Goal: Task Accomplishment & Management: Complete application form

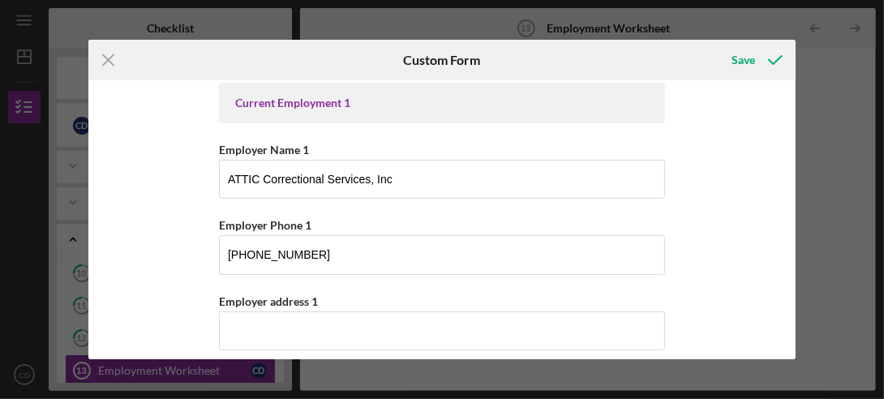
scroll to position [243, 0]
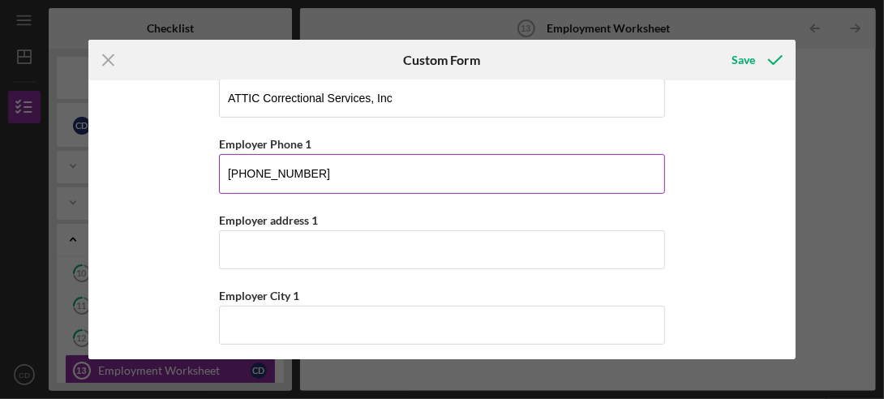
drag, startPoint x: 434, startPoint y: 184, endPoint x: 308, endPoint y: 191, distance: 125.9
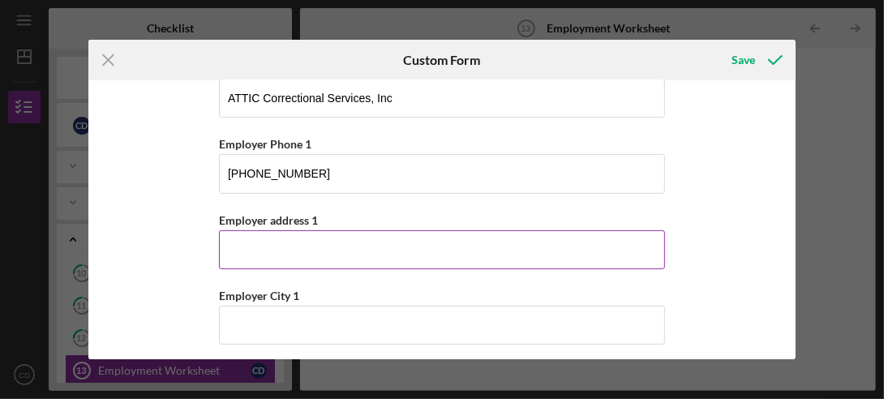
type input "[PHONE_NUMBER]"
click at [232, 245] on input "Employer address 1" at bounding box center [442, 249] width 446 height 39
click at [230, 246] on input "Employer address 1" at bounding box center [442, 249] width 446 height 39
click at [225, 246] on input "Employer address 1" at bounding box center [442, 249] width 446 height 39
drag, startPoint x: 226, startPoint y: 244, endPoint x: 241, endPoint y: 243, distance: 14.6
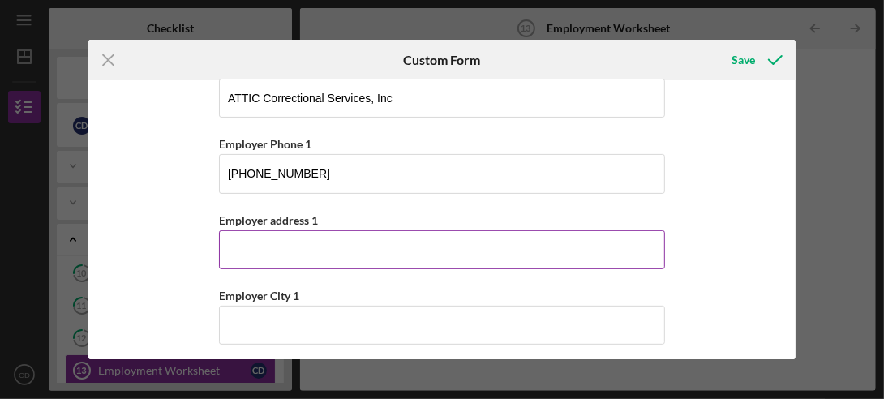
click at [241, 243] on input "Employer address 1" at bounding box center [442, 249] width 446 height 39
type input "[STREET_ADDRESS][PERSON_NAME]"
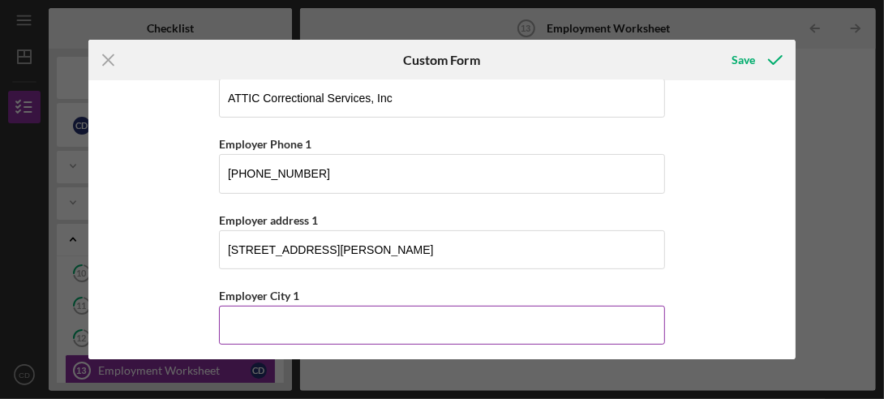
drag, startPoint x: 228, startPoint y: 329, endPoint x: 232, endPoint y: 318, distance: 12.1
click at [230, 325] on input "Employer City 1" at bounding box center [442, 325] width 446 height 39
type input "Wausau"
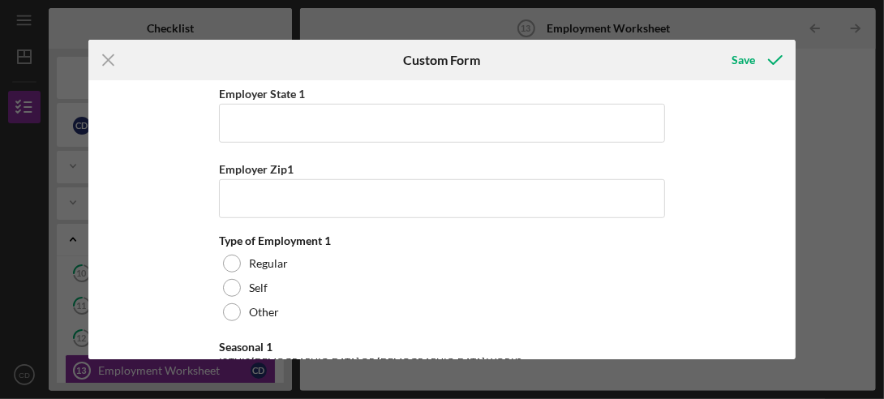
scroll to position [527, 0]
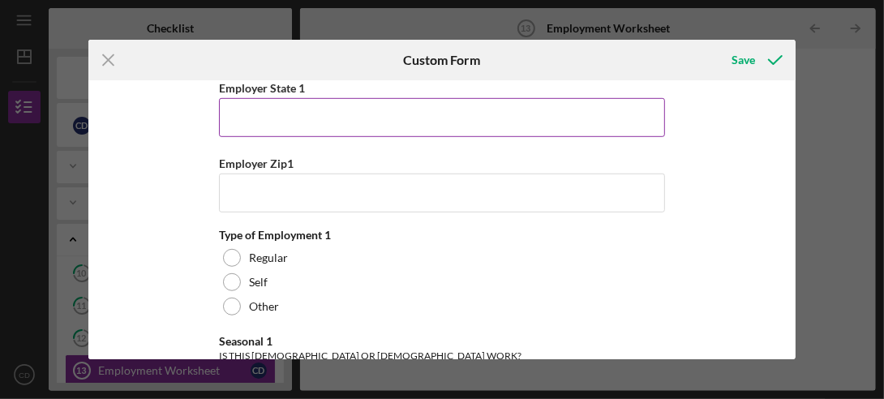
click at [274, 122] on input "Employer State 1" at bounding box center [442, 117] width 446 height 39
type input "WI"
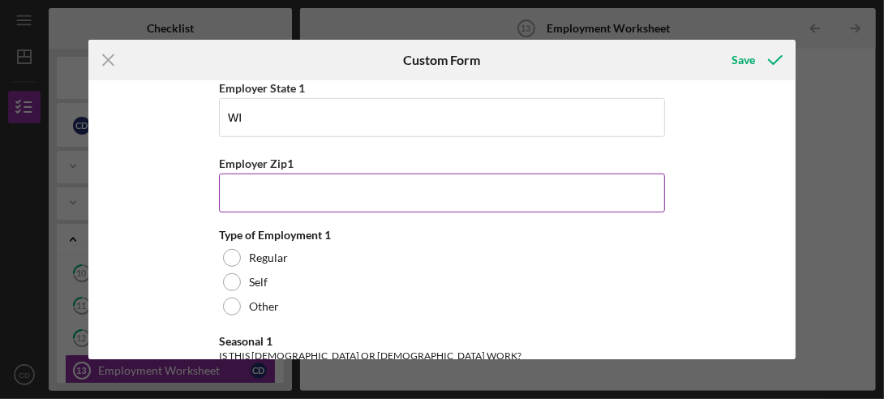
drag, startPoint x: 245, startPoint y: 191, endPoint x: 247, endPoint y: 181, distance: 10.8
click at [246, 187] on input "Employer Zip1" at bounding box center [442, 193] width 446 height 39
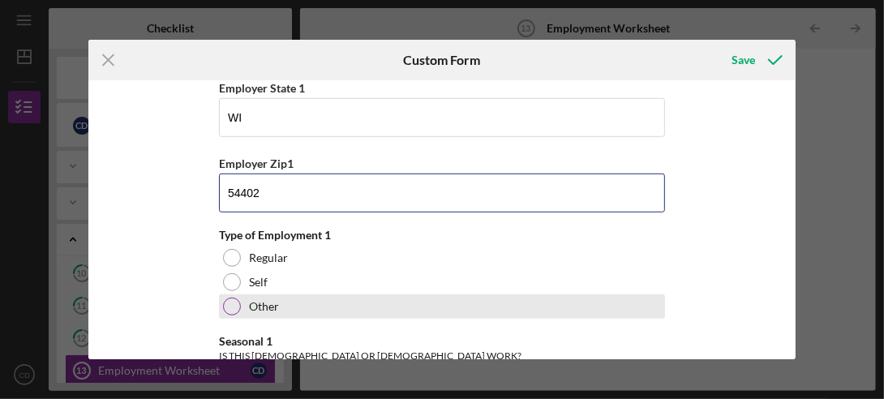
type input "54402"
click at [227, 300] on div at bounding box center [232, 307] width 18 height 18
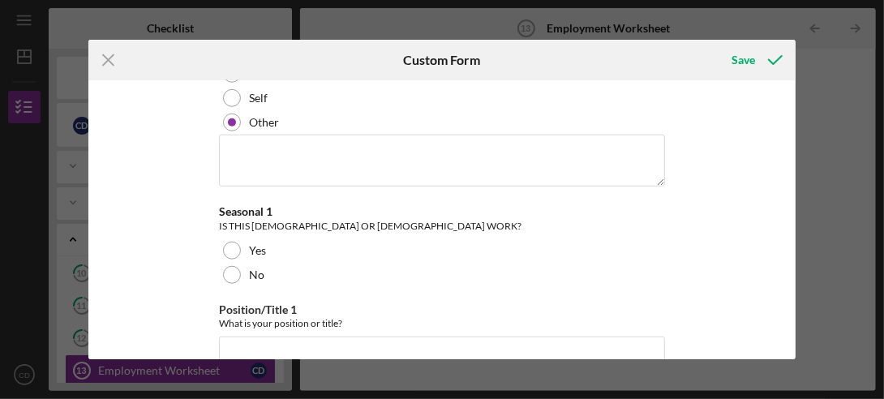
scroll to position [776, 0]
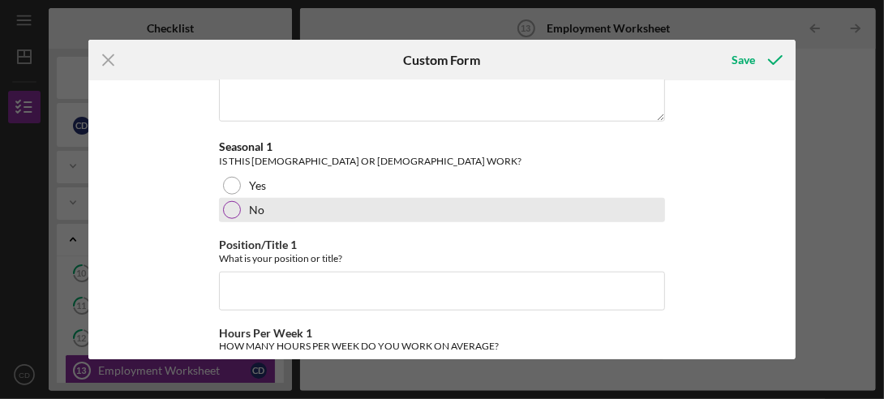
click at [239, 204] on div "No" at bounding box center [442, 210] width 446 height 24
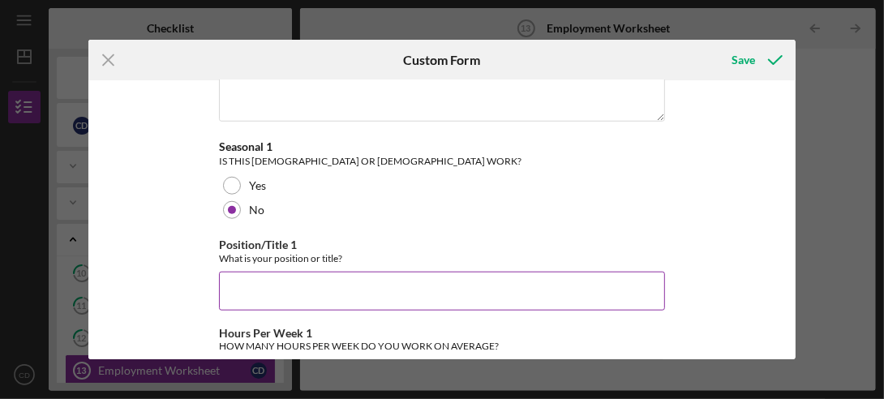
click at [244, 286] on input "Position/Title 1" at bounding box center [442, 291] width 446 height 39
type input "Group Facilitator"
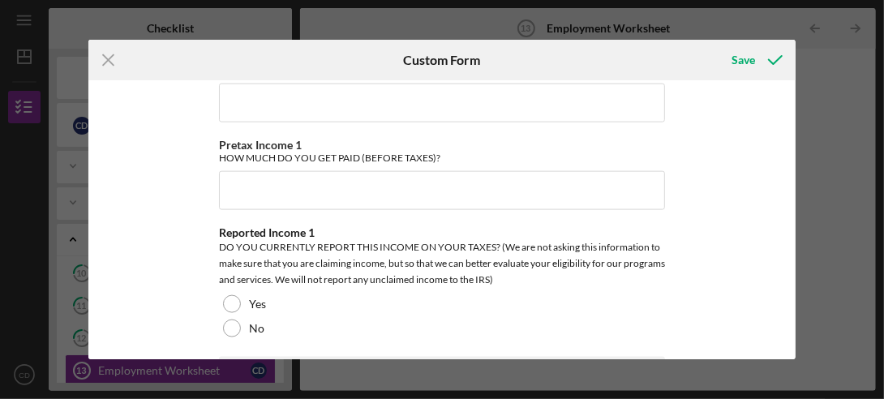
scroll to position [998, 0]
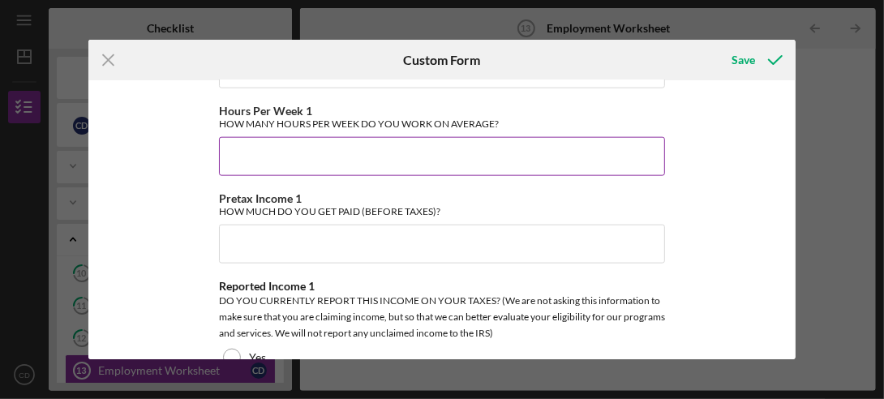
drag, startPoint x: 265, startPoint y: 143, endPoint x: 280, endPoint y: 136, distance: 17.1
click at [266, 143] on input "Hours Per Week 1" at bounding box center [442, 156] width 446 height 39
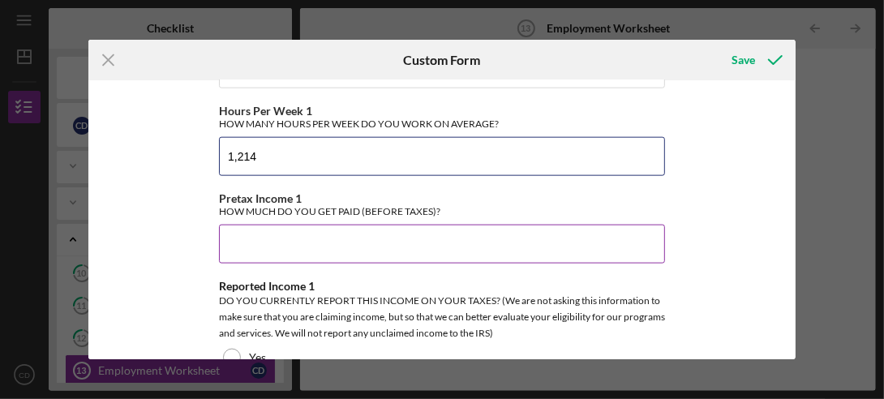
type input "1,214"
click at [261, 234] on input "Pretax Income 1" at bounding box center [442, 244] width 446 height 39
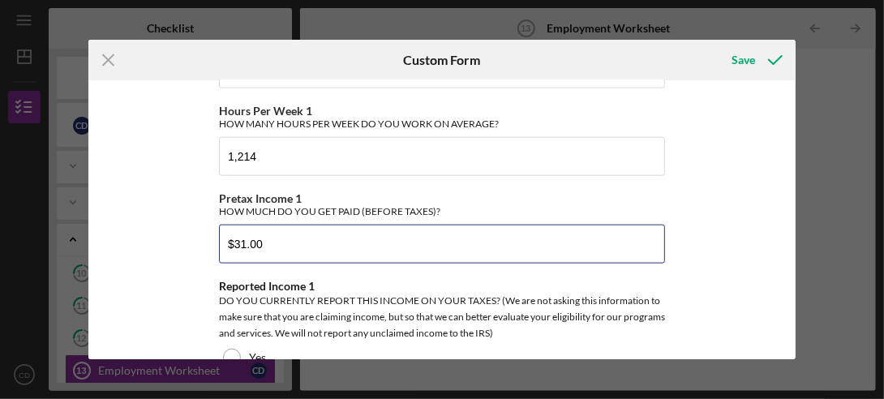
scroll to position [1079, 0]
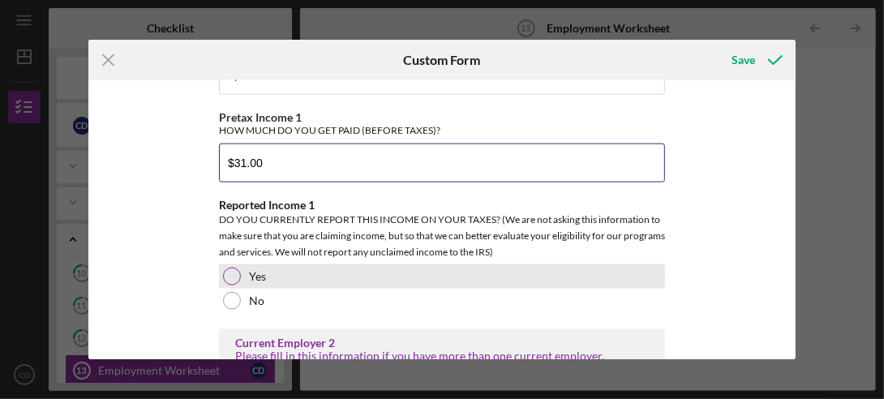
type input "$31.00"
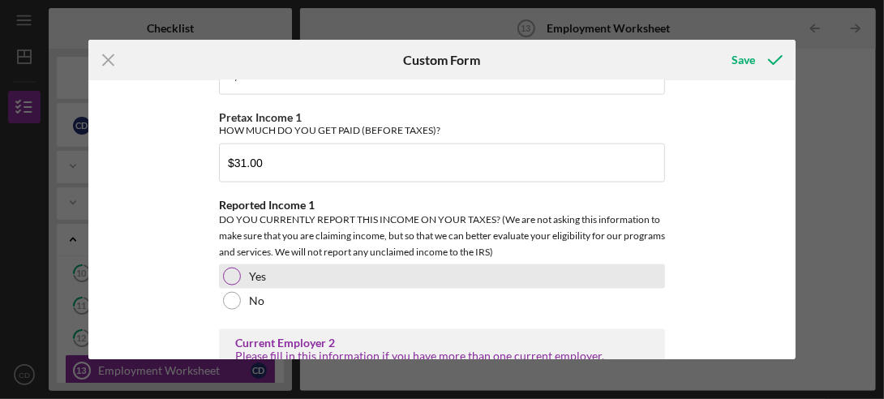
click at [232, 268] on div at bounding box center [232, 277] width 18 height 18
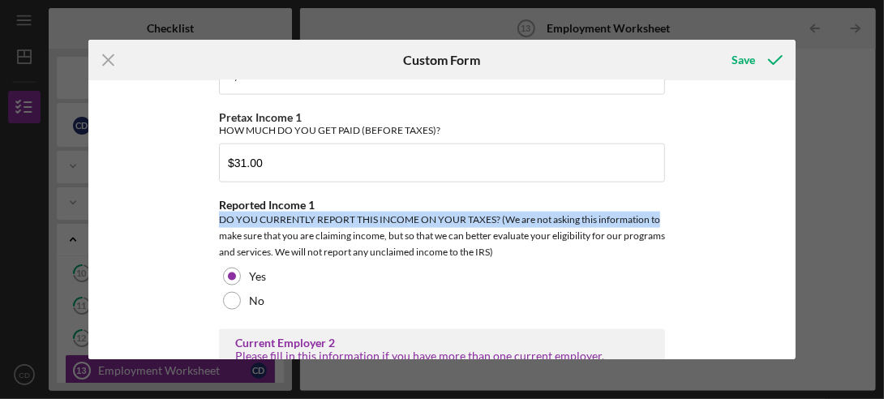
drag, startPoint x: 790, startPoint y: 177, endPoint x: 792, endPoint y: 207, distance: 30.1
click at [792, 207] on div "*Number of Current Jobs HOW MANY JOBS (REGULAR AND SELF-EMPLOYMENT, [DEMOGRAPHI…" at bounding box center [442, 219] width 708 height 279
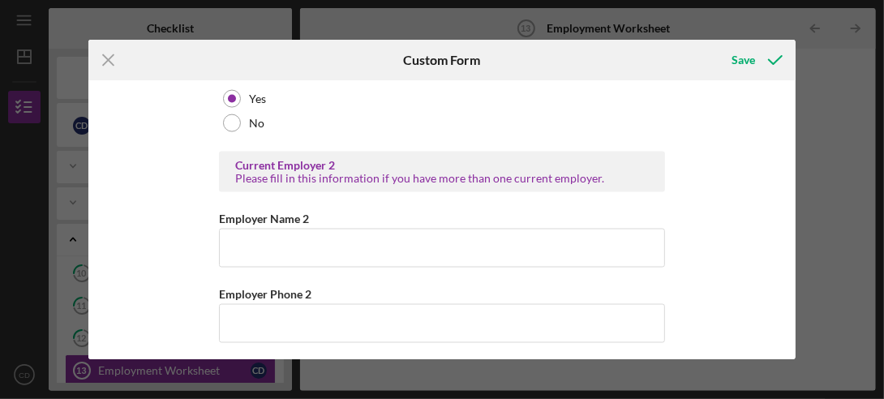
scroll to position [1315, 0]
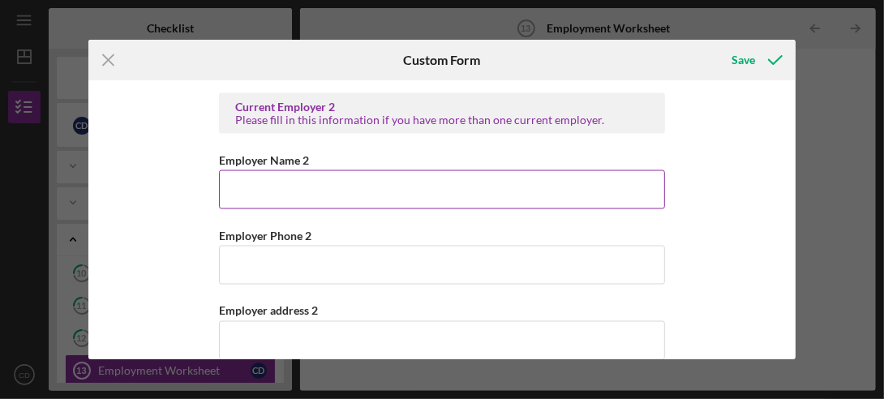
click at [257, 180] on input "Employer Name 2" at bounding box center [442, 189] width 446 height 39
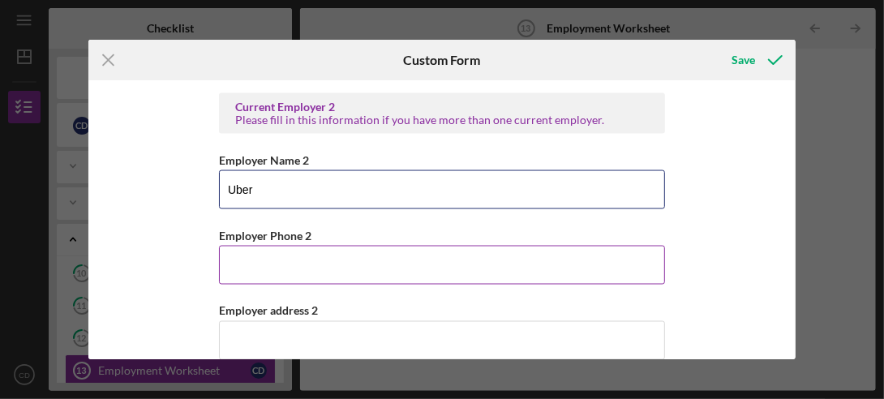
type input "Uber"
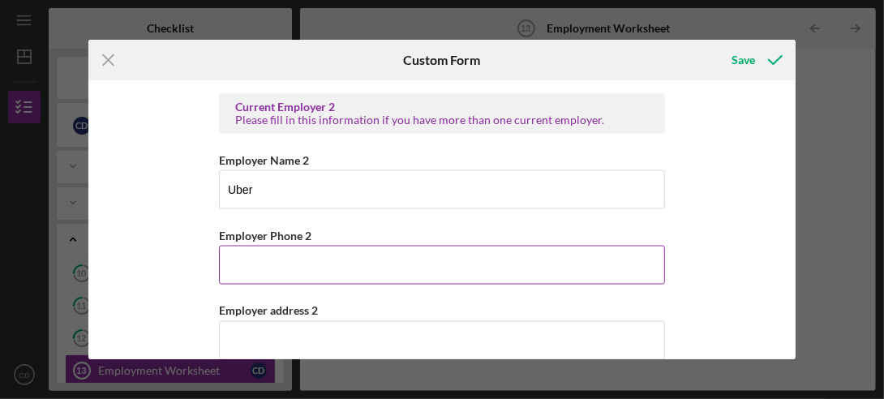
click at [253, 260] on input "Employer Phone 2" at bounding box center [442, 265] width 446 height 39
click at [229, 260] on input "Employer Phone 2" at bounding box center [442, 265] width 446 height 39
click at [250, 258] on input "Employer Phone 2" at bounding box center [442, 265] width 446 height 39
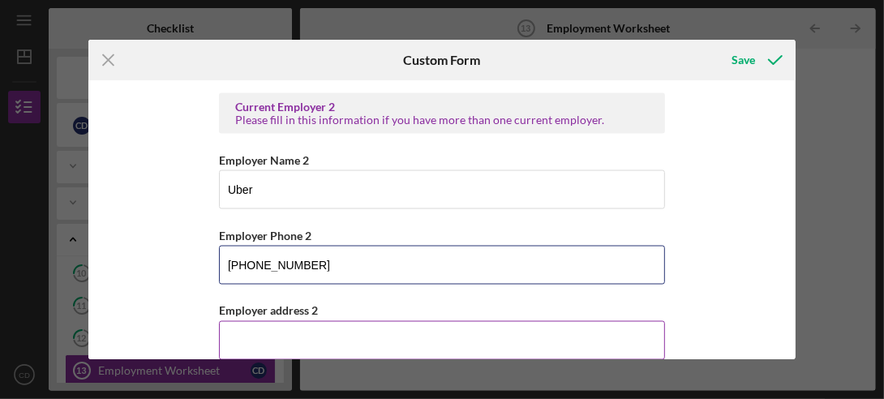
type input "[PHONE_NUMBER]"
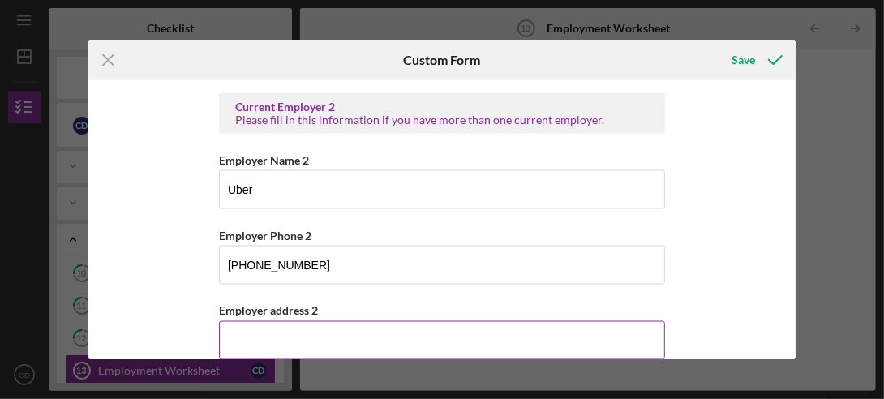
drag, startPoint x: 242, startPoint y: 338, endPoint x: 242, endPoint y: 329, distance: 8.9
click at [242, 337] on input "Employer address 2" at bounding box center [442, 340] width 446 height 39
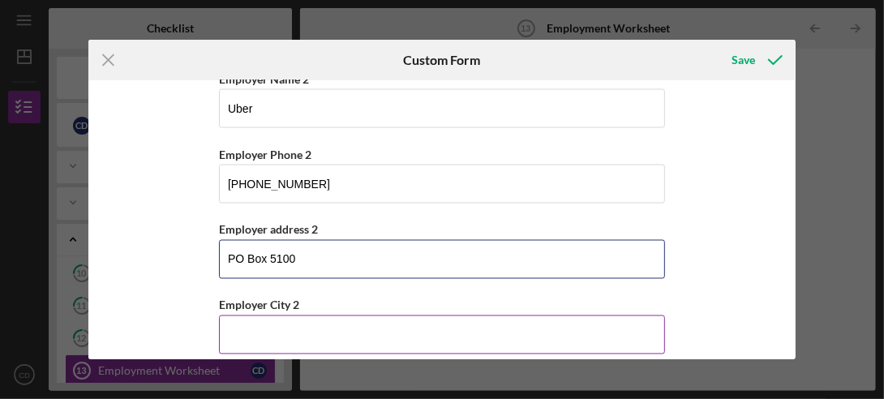
type input "PO Box 5100"
drag, startPoint x: 260, startPoint y: 327, endPoint x: 276, endPoint y: 324, distance: 16.6
click at [260, 327] on input "Employer City 2" at bounding box center [442, 335] width 446 height 39
click at [247, 323] on input "Paseadena" at bounding box center [442, 335] width 446 height 39
type input "[GEOGRAPHIC_DATA]"
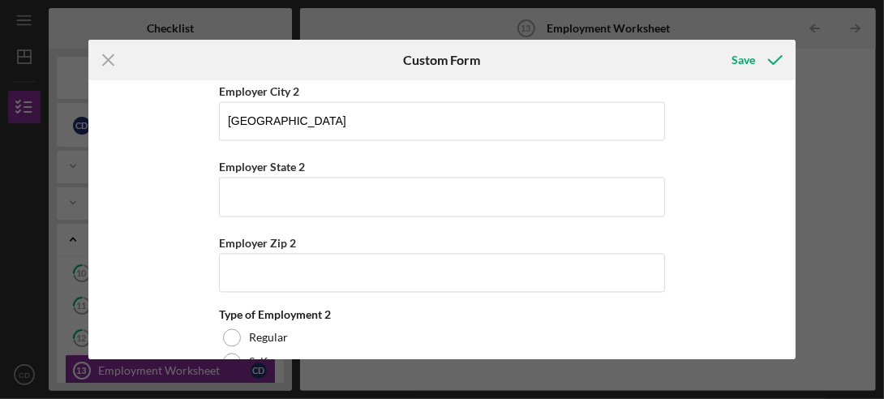
scroll to position [1639, 0]
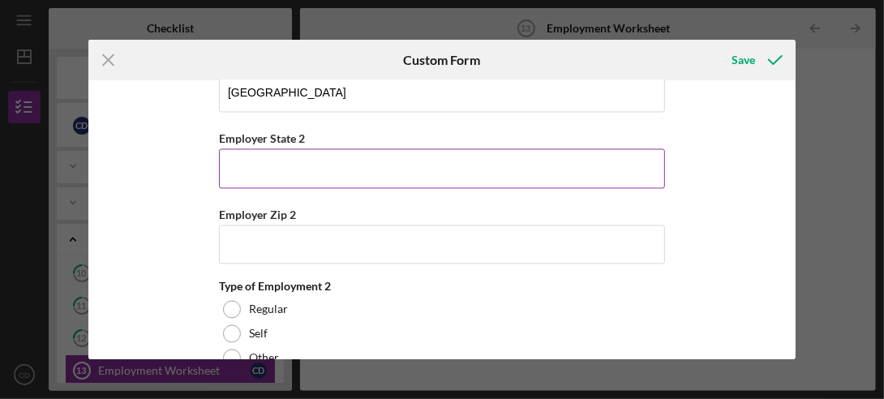
click at [261, 152] on input "Employer State 2" at bounding box center [442, 167] width 446 height 39
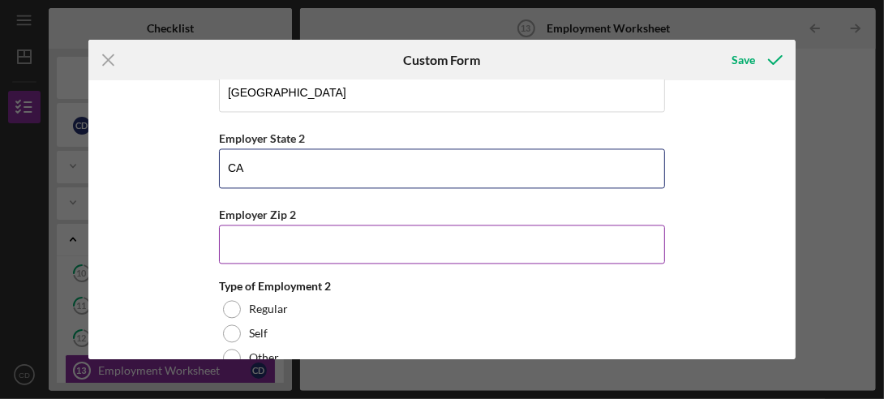
type input "CA"
click at [238, 236] on input "Employer Zip 2" at bounding box center [442, 244] width 446 height 39
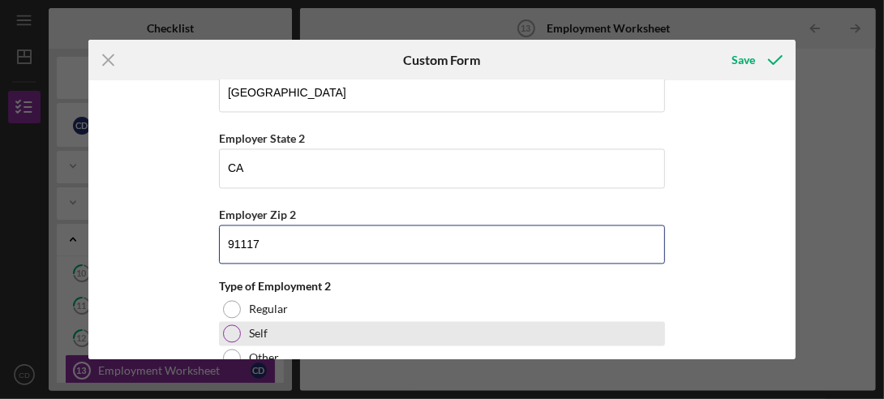
type input "91117"
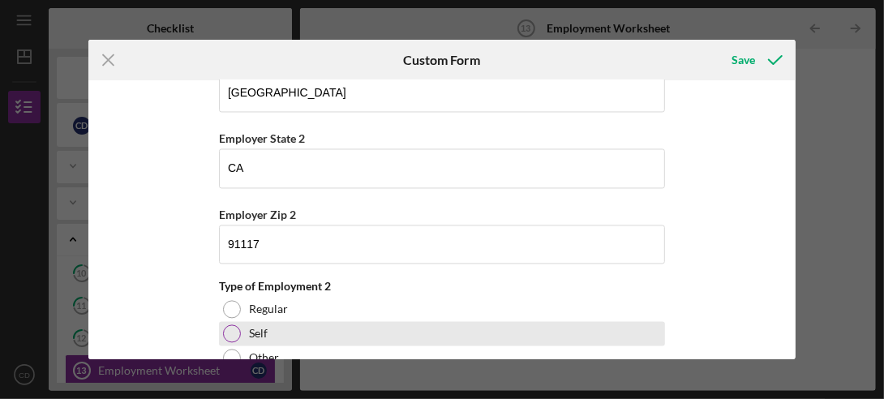
click at [239, 321] on div "Self" at bounding box center [442, 333] width 446 height 24
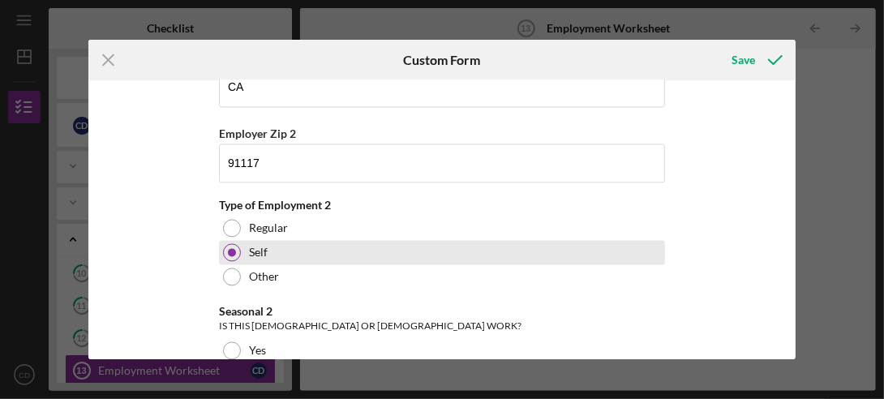
scroll to position [1801, 0]
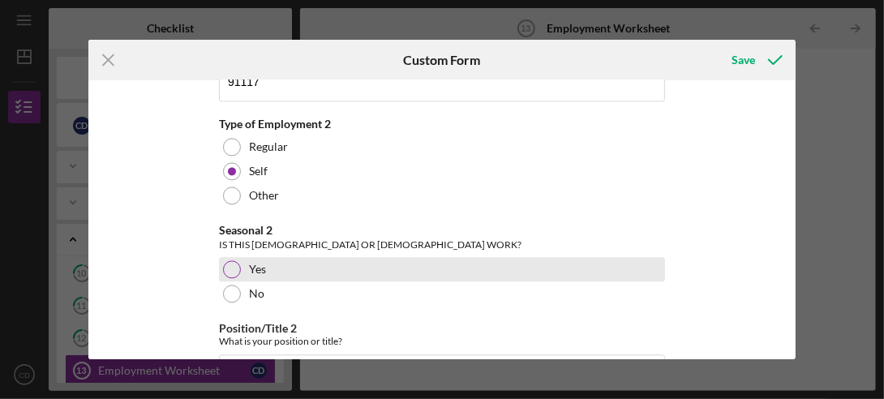
drag, startPoint x: 231, startPoint y: 252, endPoint x: 330, endPoint y: 256, distance: 99.0
click at [231, 260] on div at bounding box center [232, 269] width 18 height 18
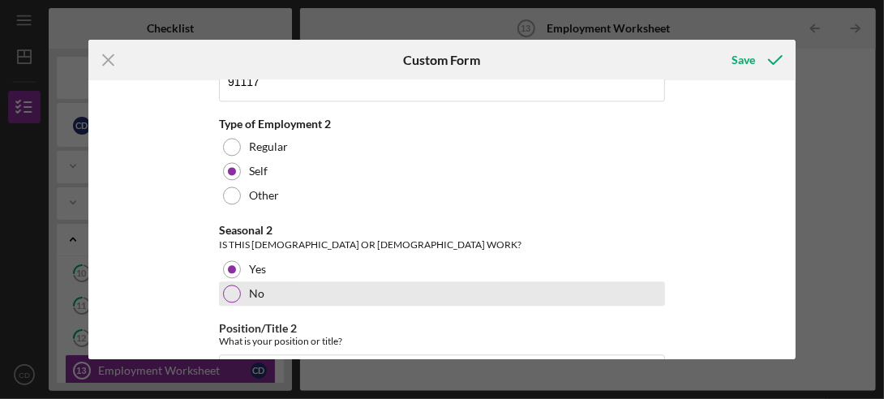
scroll to position [1883, 0]
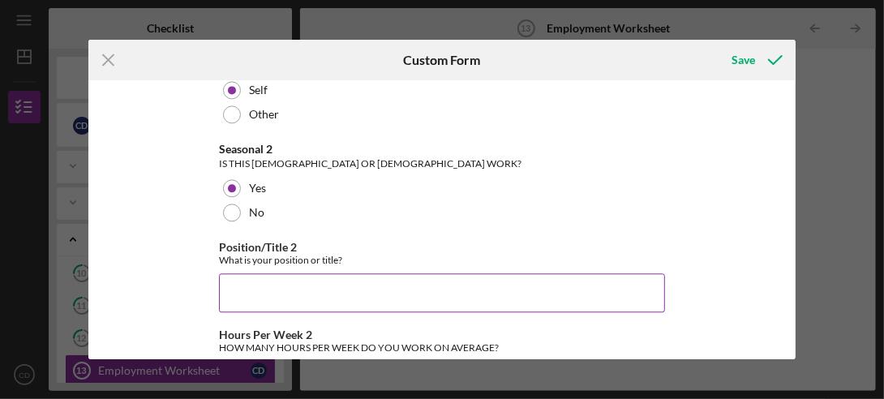
click at [224, 282] on input "Position/Title 2" at bounding box center [442, 292] width 446 height 39
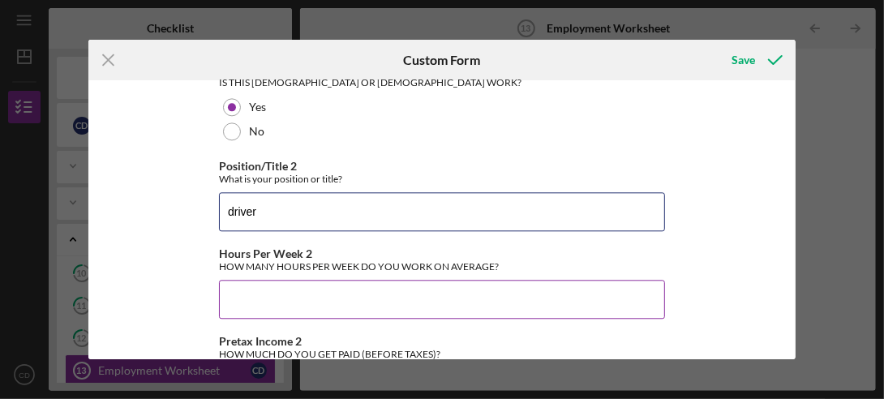
type input "driver"
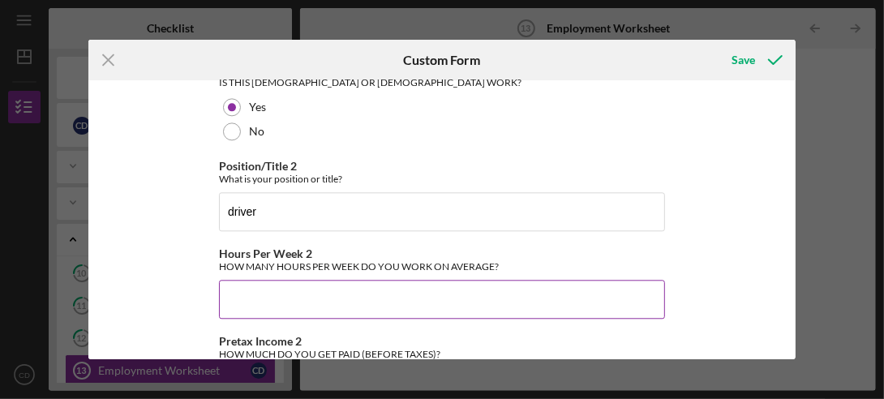
click at [243, 286] on input "Hours Per Week 2" at bounding box center [442, 299] width 446 height 39
type input "3"
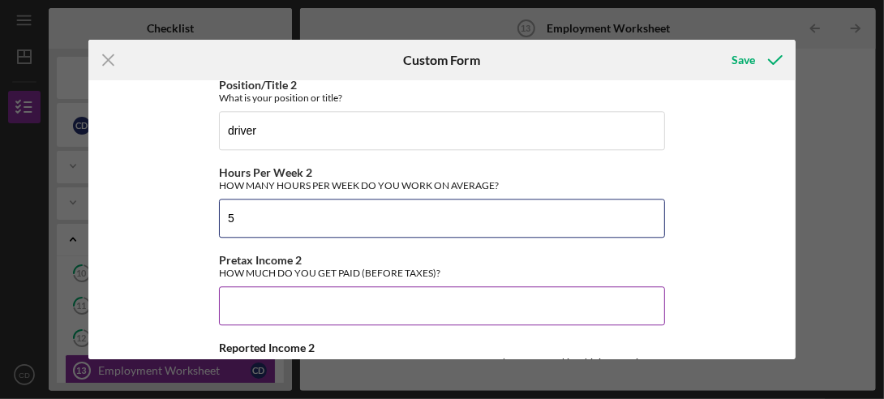
type input "5"
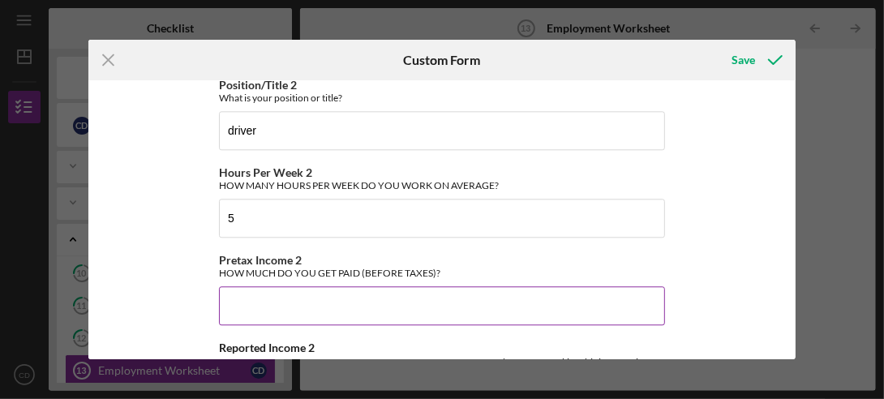
click at [254, 293] on input "Pretax Income 2" at bounding box center [442, 305] width 446 height 39
click at [236, 290] on input "Pretax Income 2" at bounding box center [442, 305] width 446 height 39
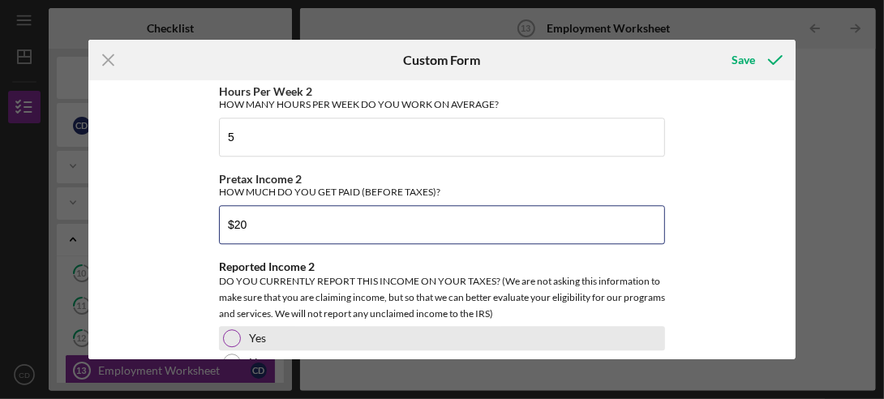
scroll to position [2207, 0]
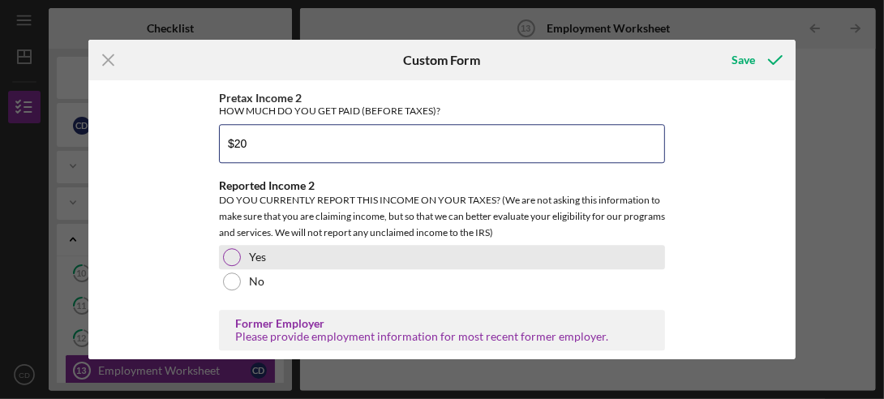
type input "$20"
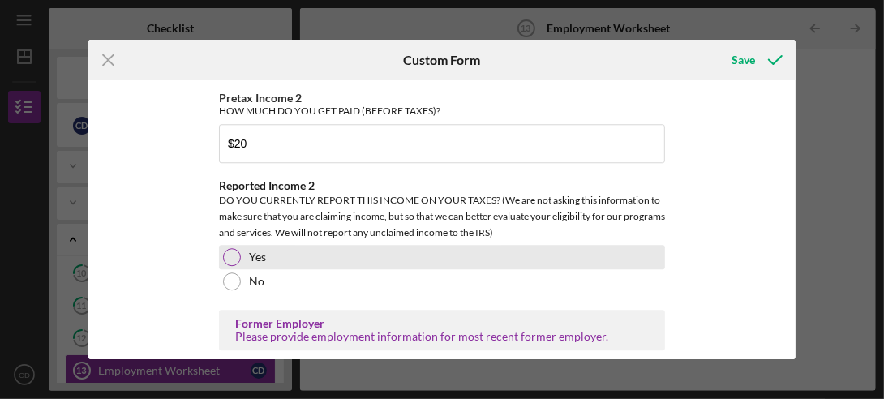
click at [228, 248] on div at bounding box center [232, 257] width 18 height 18
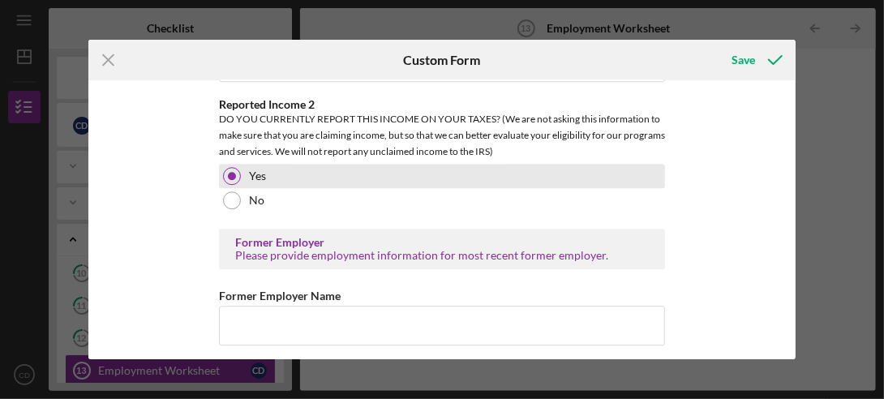
scroll to position [2369, 0]
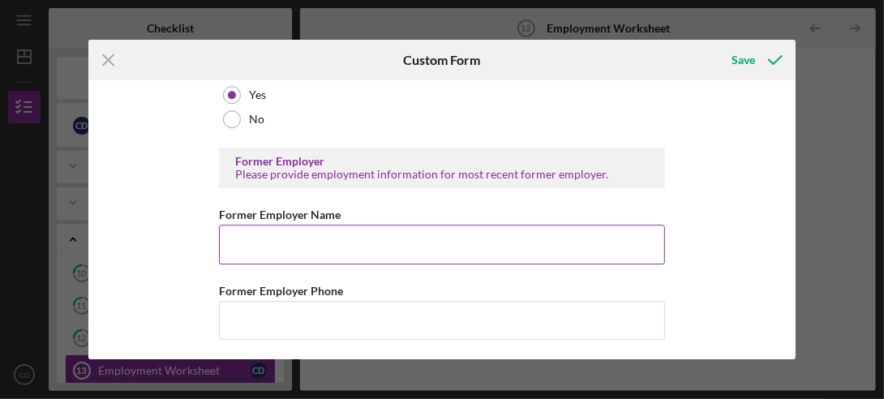
click at [232, 226] on input "Former Employer Name" at bounding box center [442, 244] width 446 height 39
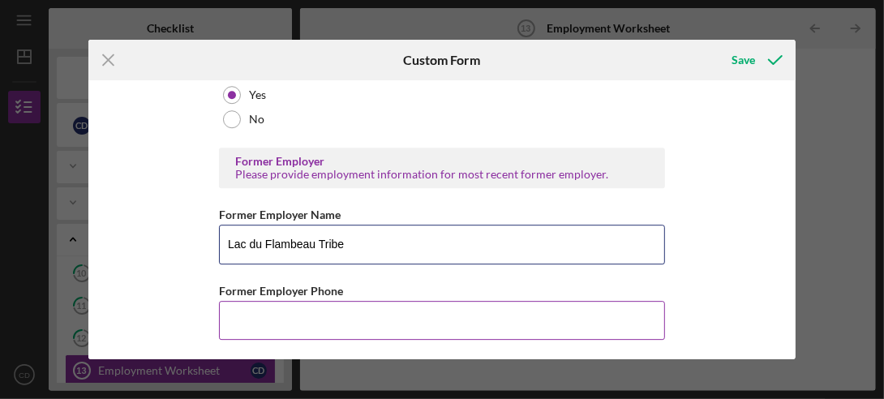
type input "Lac du Flambeau Tribe"
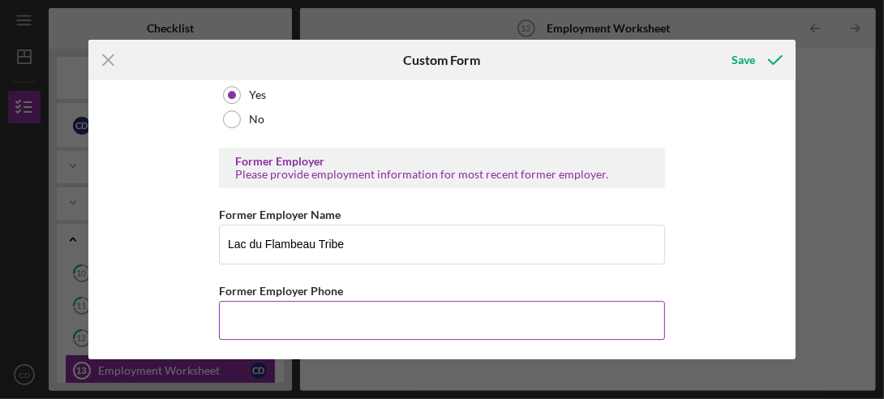
click at [243, 301] on input "Former Employer Phone" at bounding box center [442, 320] width 446 height 39
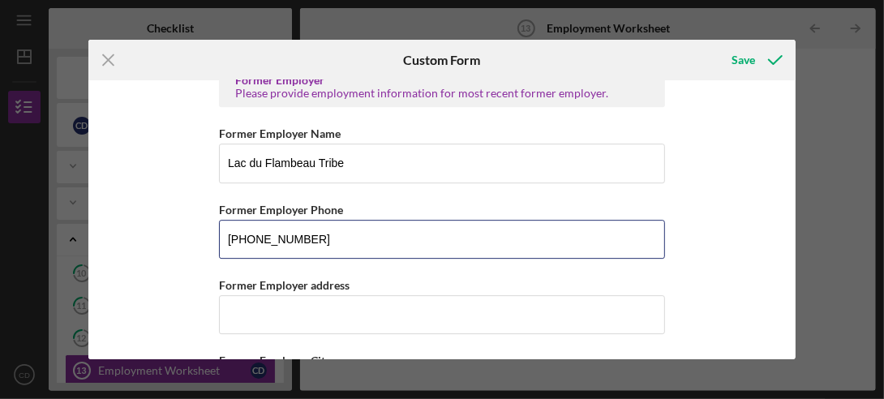
type input "[PHONE_NUMBER]"
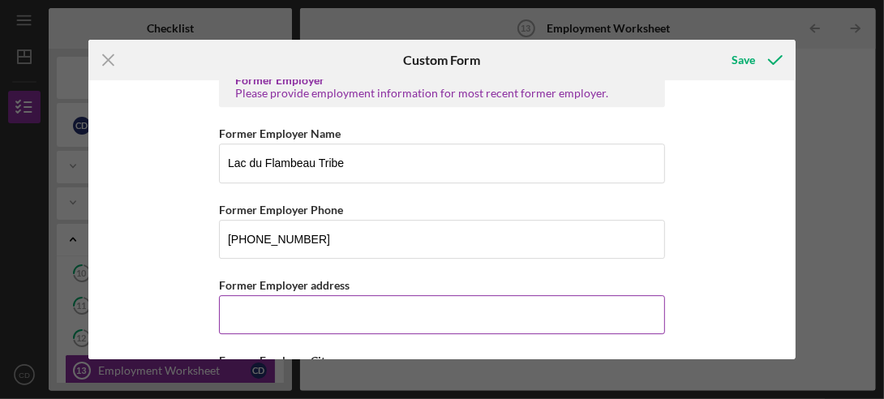
click at [217, 295] on div "*Number of Current Jobs HOW MANY JOBS (REGULAR AND SELF-EMPLOYMENT, [DEMOGRAPHI…" at bounding box center [442, 219] width 708 height 279
click at [235, 295] on input "Former Employer address" at bounding box center [442, 314] width 446 height 39
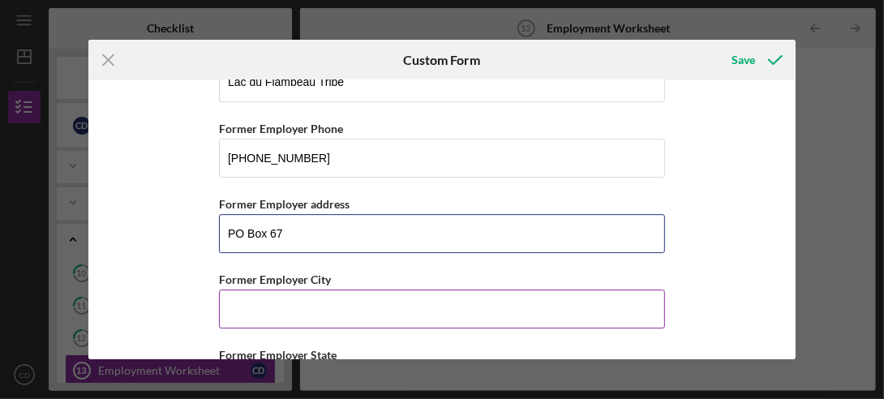
type input "PO Box 67"
click at [241, 295] on input "Former Employer City" at bounding box center [442, 309] width 446 height 39
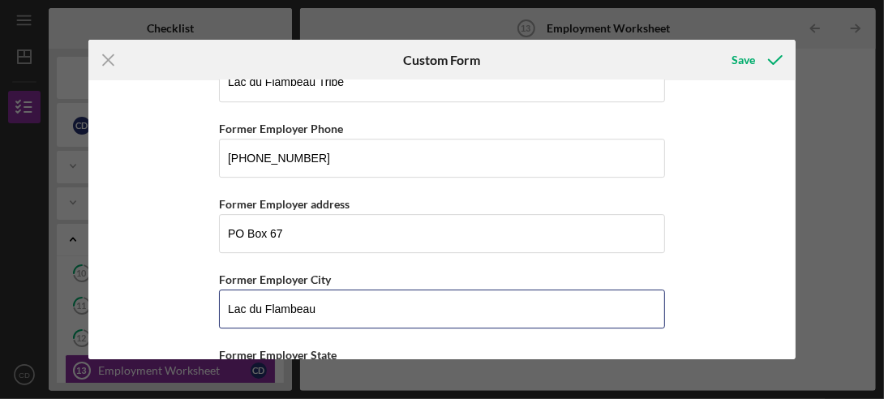
scroll to position [2613, 0]
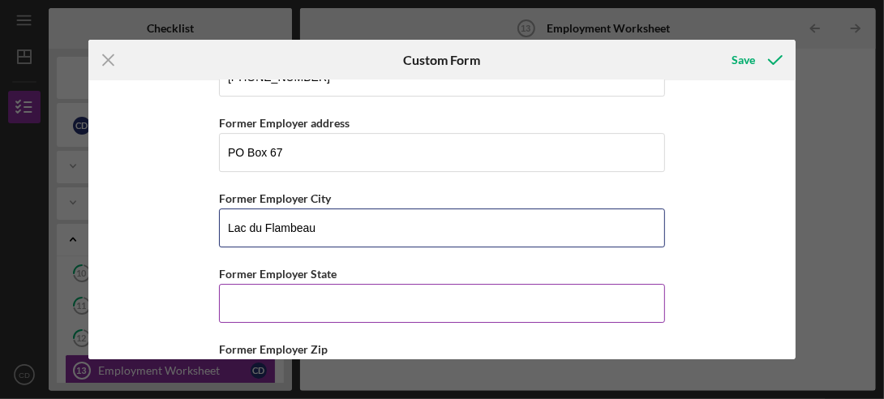
type input "Lac du Flambeau"
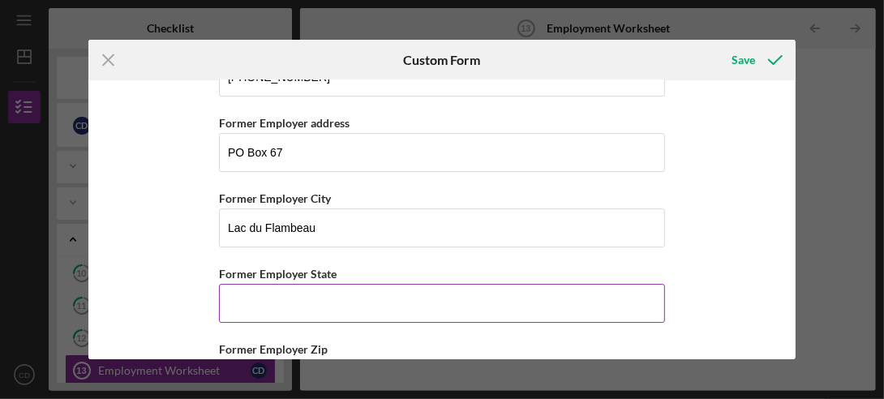
click at [258, 291] on input "Former Employer State" at bounding box center [442, 303] width 446 height 39
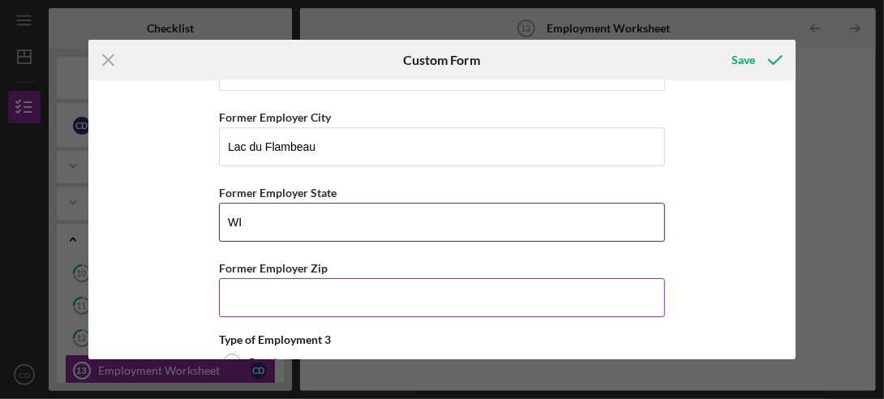
type input "WI"
click at [238, 280] on input "Former Employer Zip" at bounding box center [442, 297] width 446 height 39
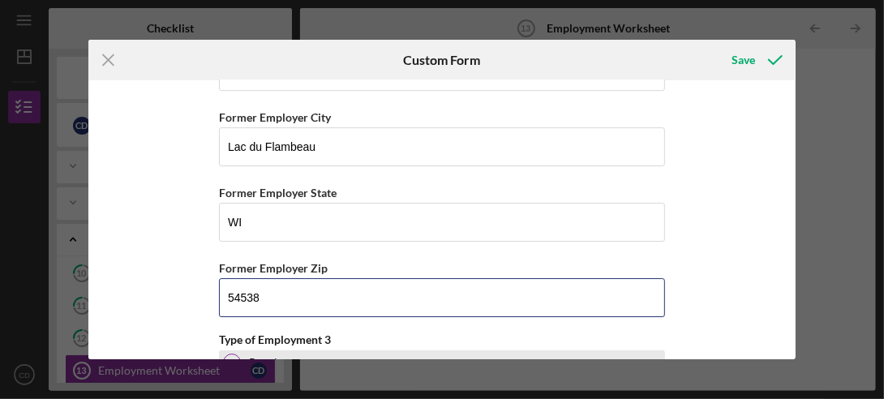
type input "54538"
click at [227, 354] on div at bounding box center [232, 363] width 18 height 18
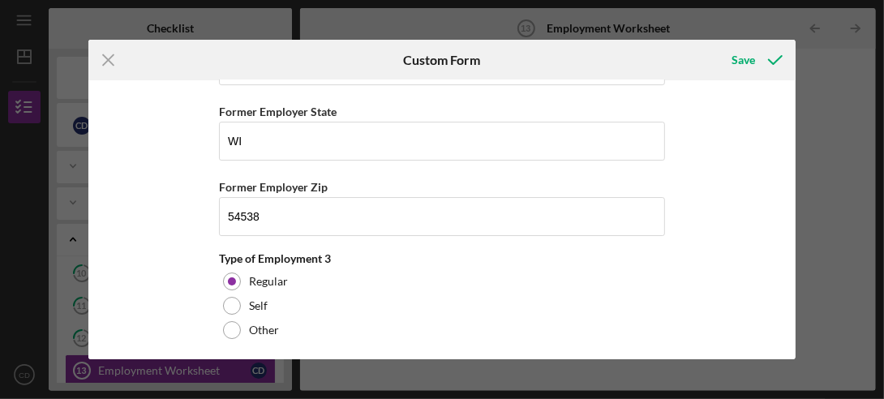
scroll to position [2856, 0]
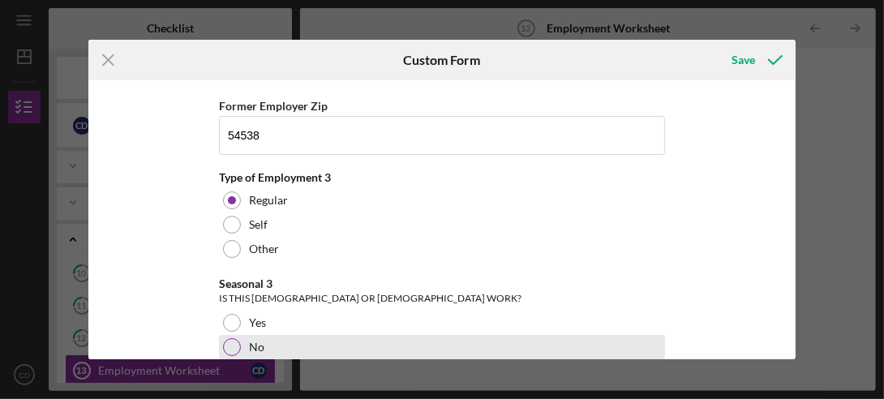
click at [226, 338] on div at bounding box center [232, 347] width 18 height 18
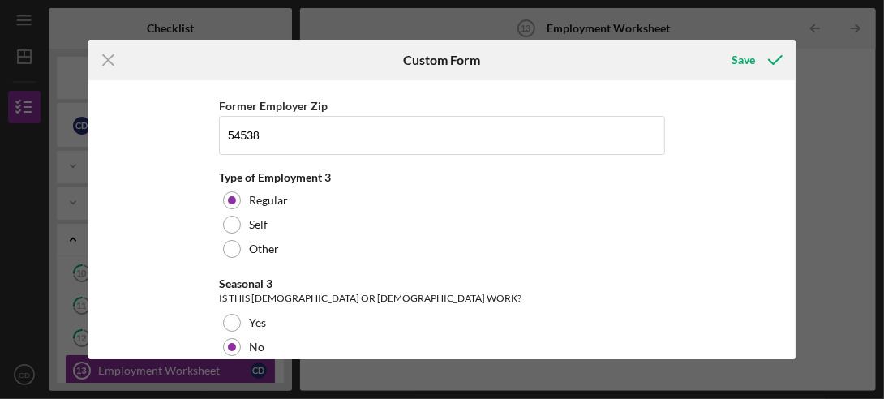
scroll to position [3019, 0]
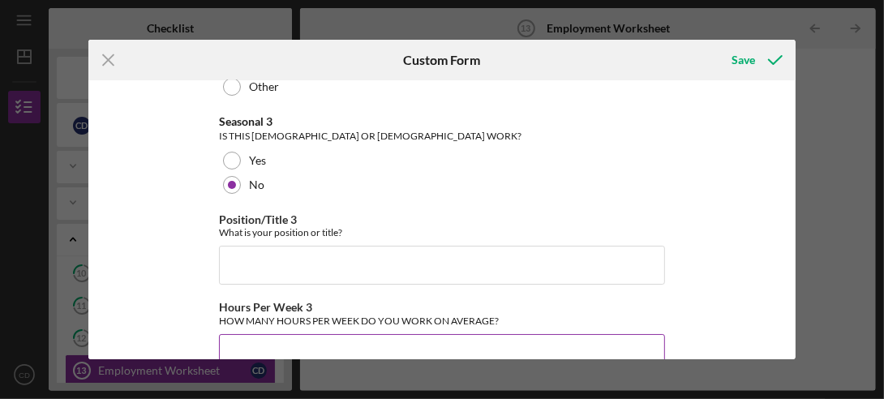
click at [256, 334] on input "Hours Per Week 3" at bounding box center [442, 353] width 446 height 39
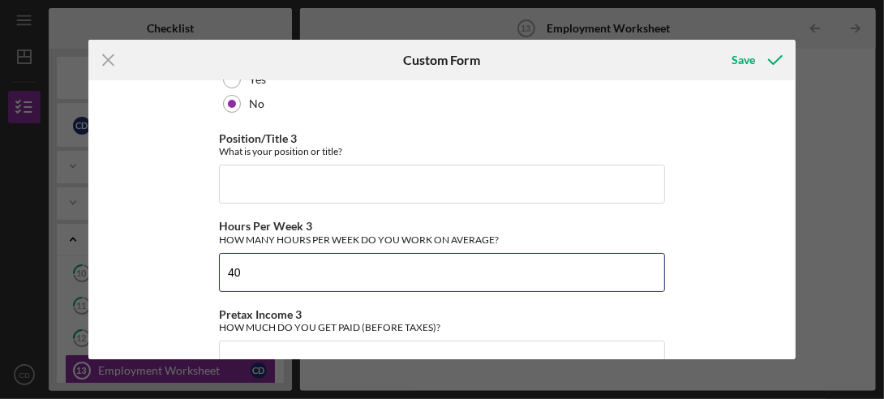
scroll to position [3255, 0]
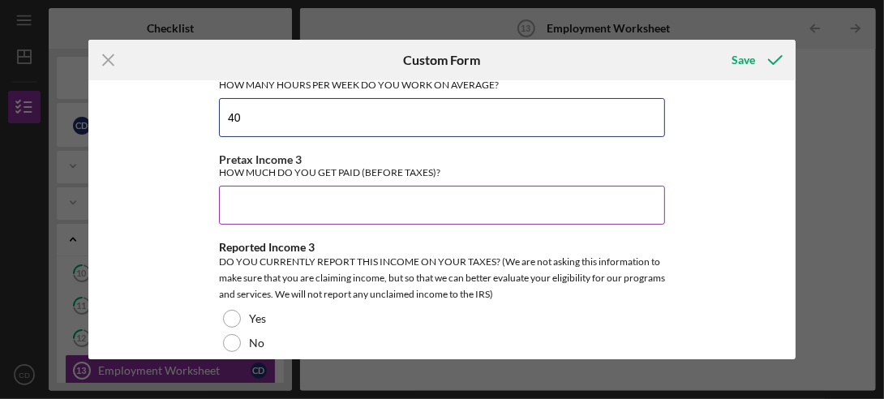
type input "40"
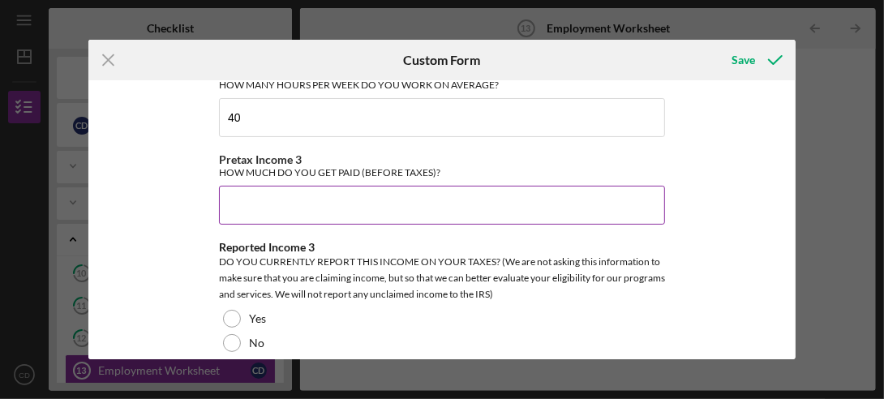
click at [234, 186] on input "Pretax Income 3" at bounding box center [442, 205] width 446 height 39
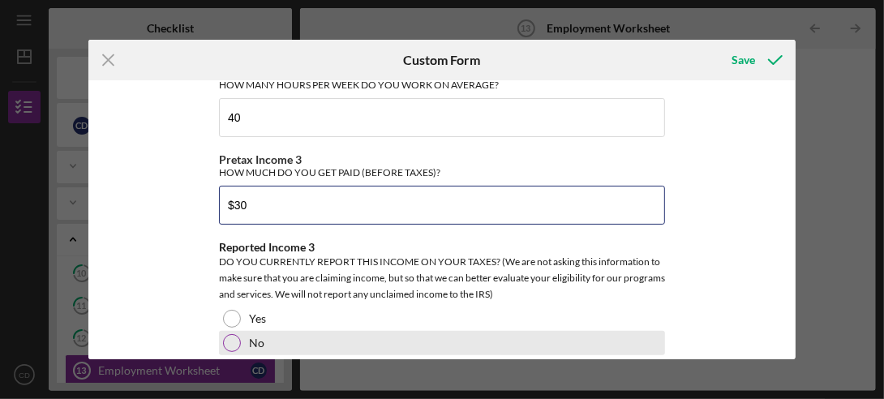
type input "$30"
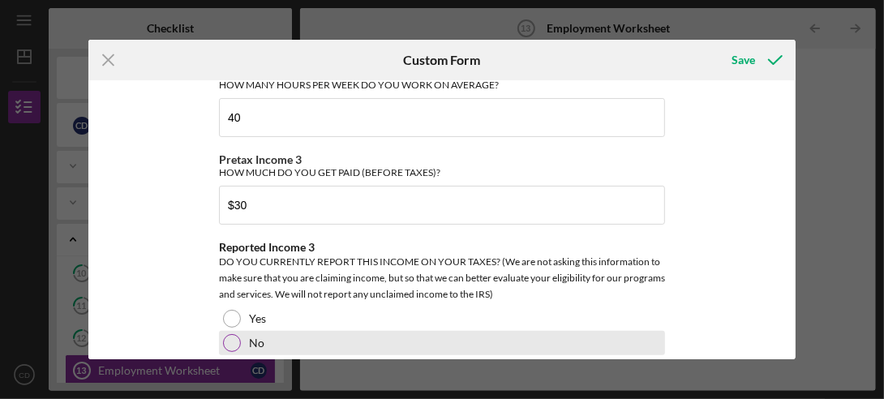
click at [227, 334] on div at bounding box center [232, 343] width 18 height 18
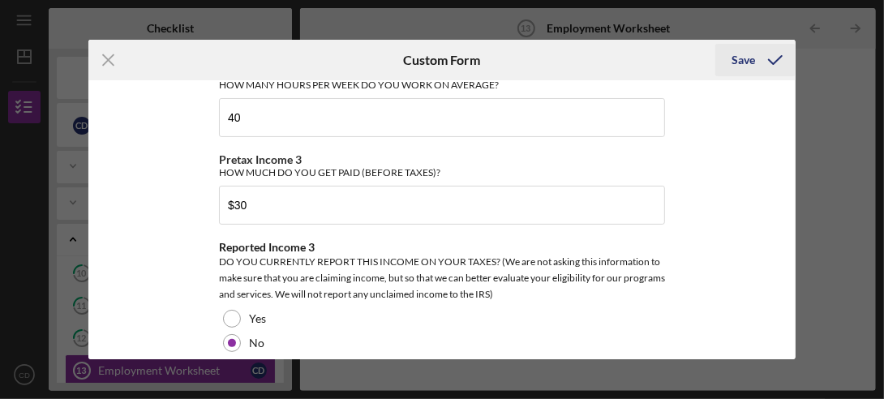
click at [734, 54] on div "Save" at bounding box center [744, 60] width 24 height 32
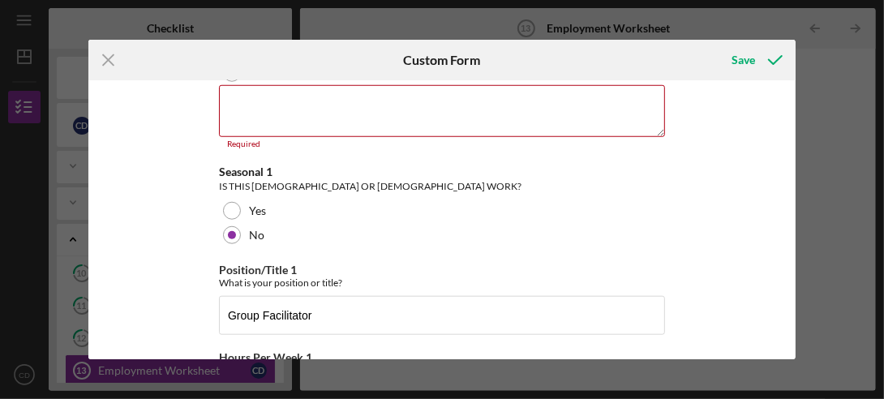
scroll to position [679, 0]
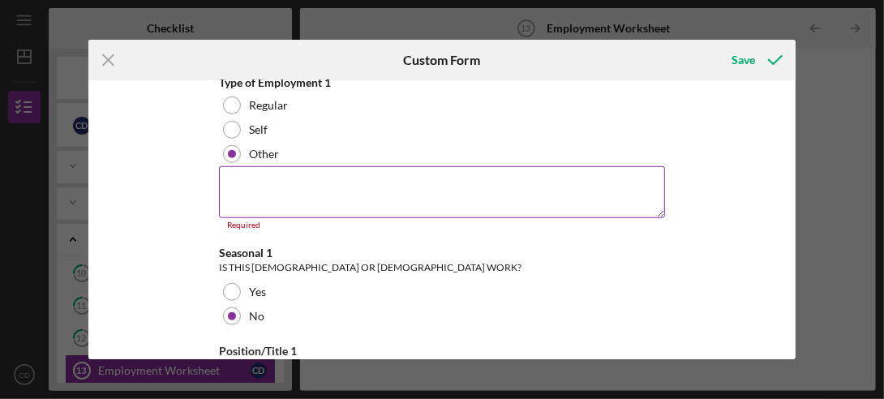
click at [253, 179] on textarea at bounding box center [442, 192] width 446 height 52
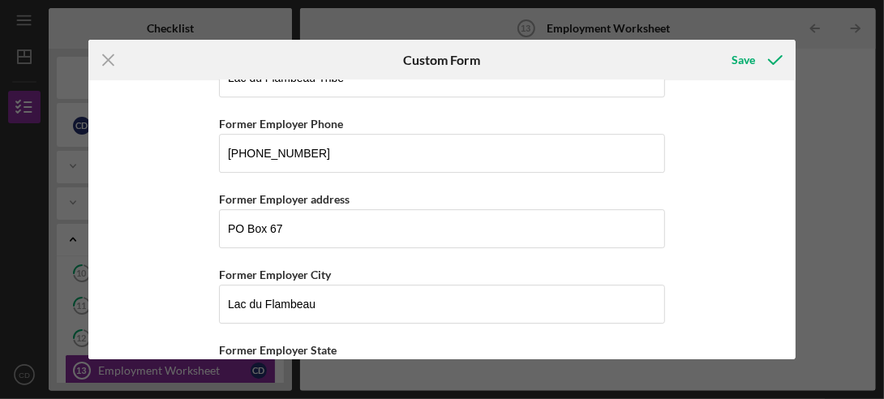
scroll to position [2708, 0]
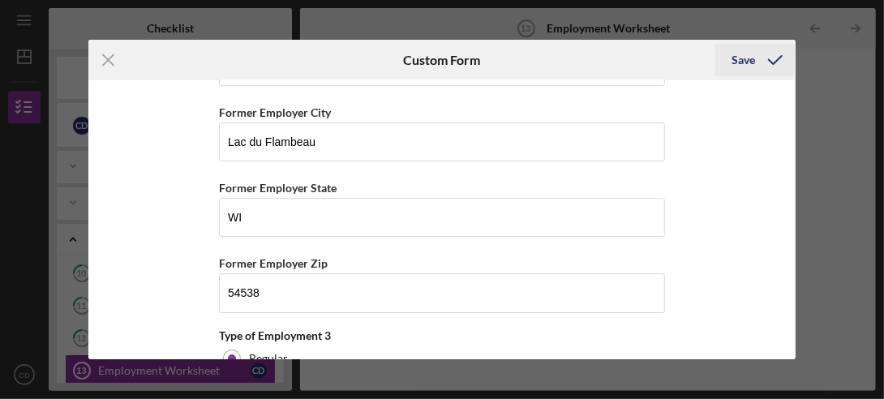
click at [737, 51] on div "Save" at bounding box center [744, 60] width 24 height 32
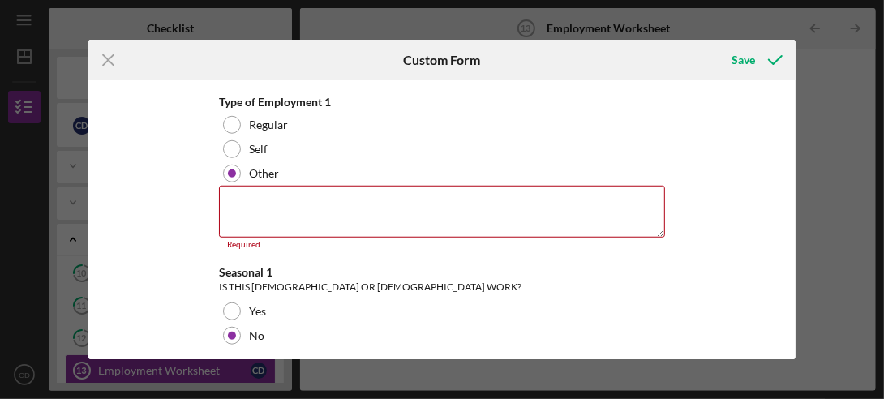
scroll to position [665, 0]
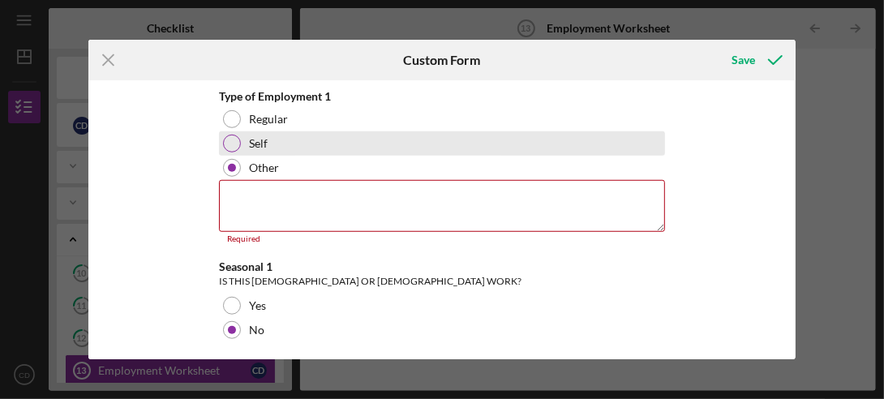
click at [232, 138] on div at bounding box center [232, 144] width 18 height 18
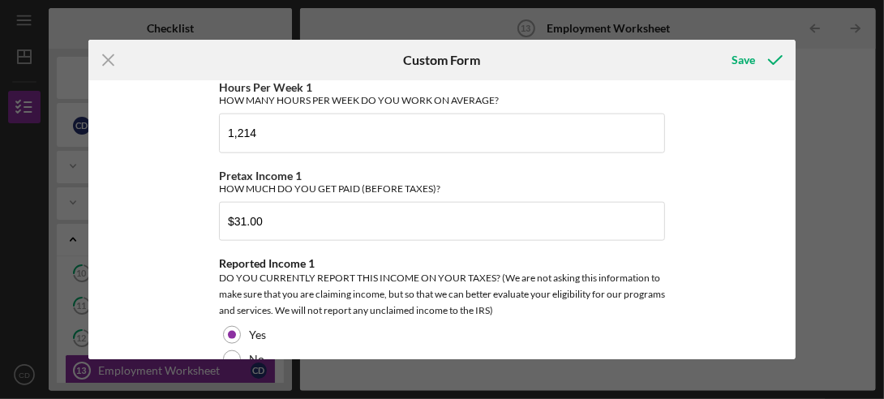
scroll to position [972, 0]
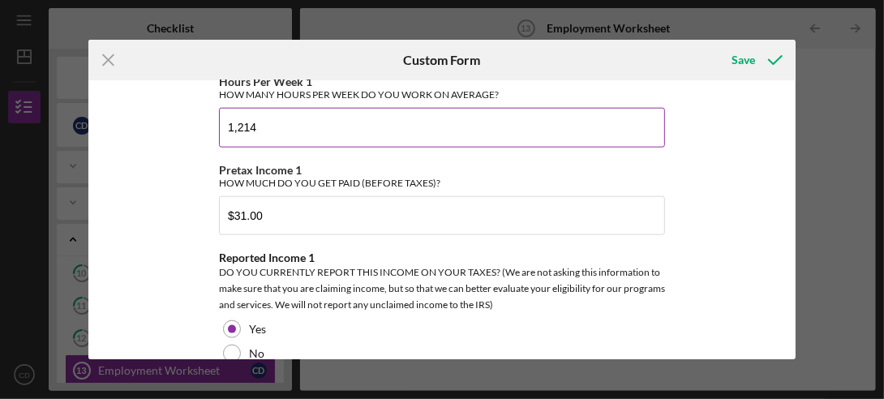
click at [257, 123] on input "1,214" at bounding box center [442, 127] width 446 height 39
type input "12"
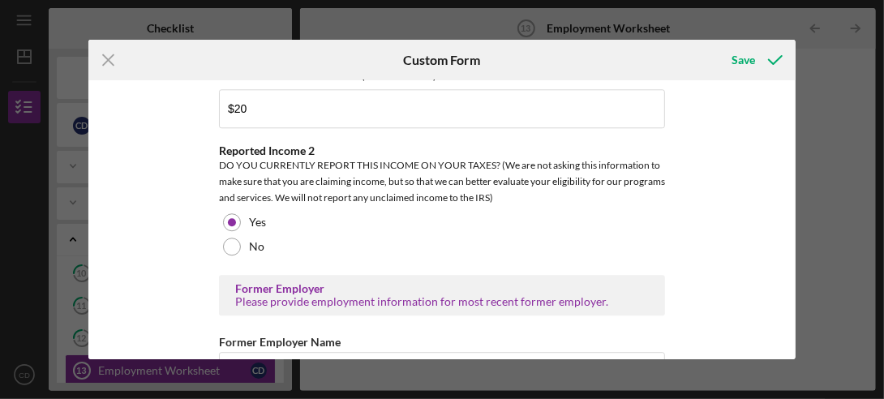
scroll to position [2153, 0]
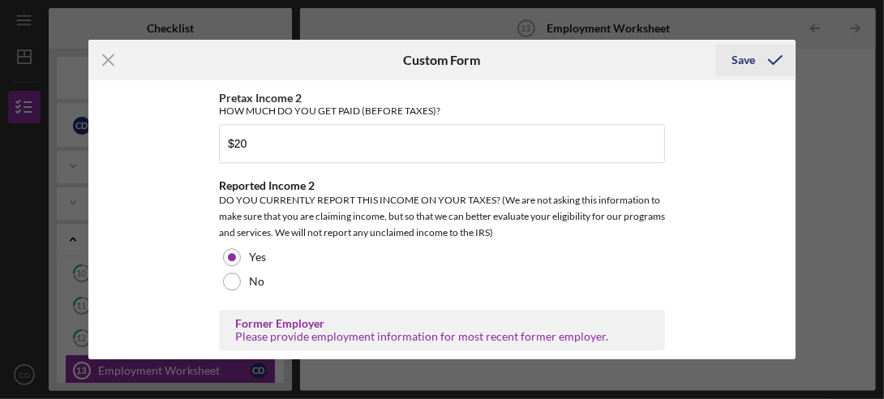
click at [738, 57] on div "Save" at bounding box center [744, 60] width 24 height 32
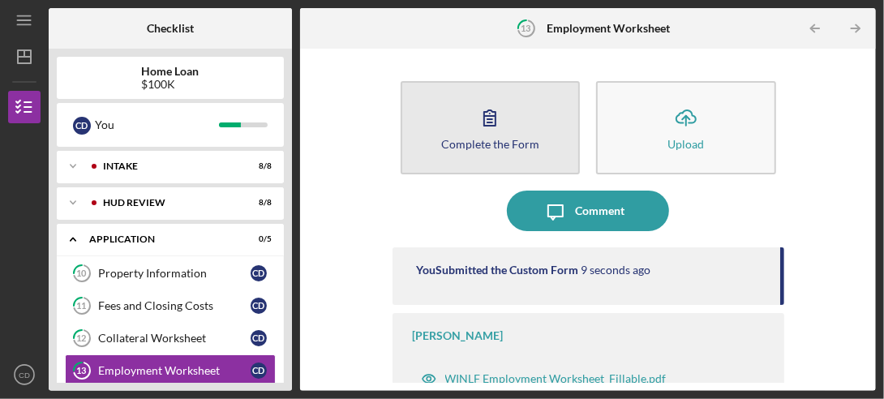
click at [488, 132] on icon "button" at bounding box center [490, 117] width 41 height 41
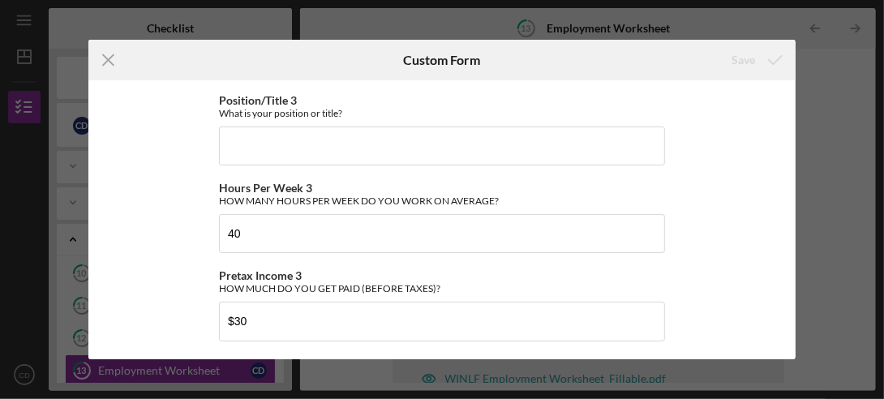
scroll to position [3002, 0]
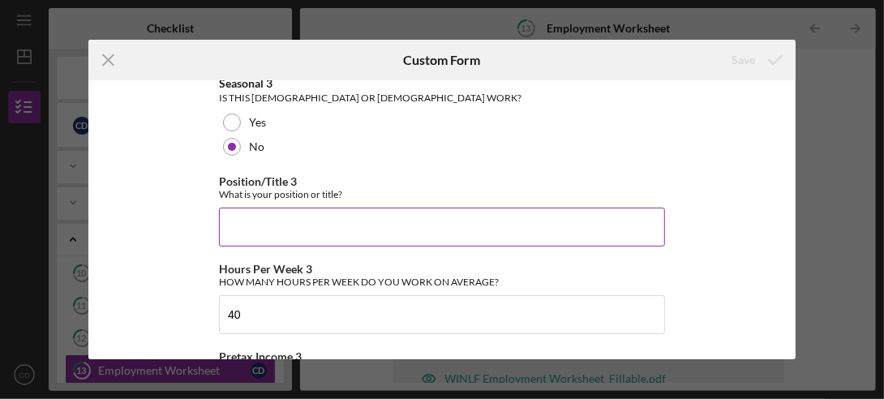
drag, startPoint x: 244, startPoint y: 213, endPoint x: 257, endPoint y: 204, distance: 15.8
click at [256, 208] on input "Position/Title 3" at bounding box center [442, 227] width 446 height 39
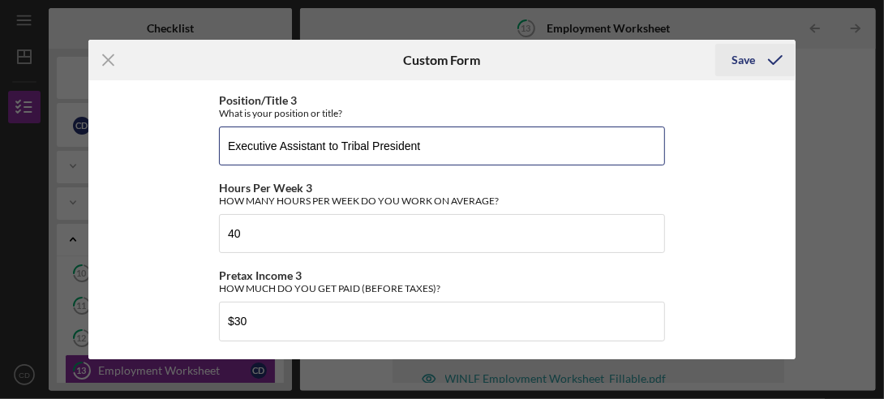
type input "Executive Assistant to Tribal President"
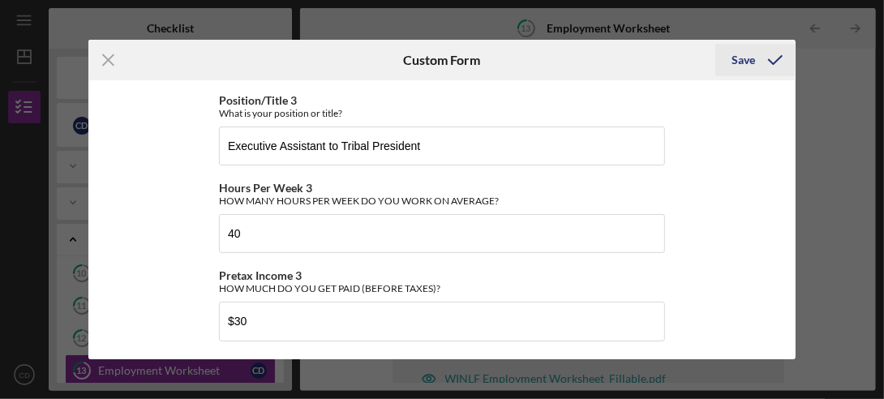
click at [748, 58] on div "Save" at bounding box center [744, 60] width 24 height 32
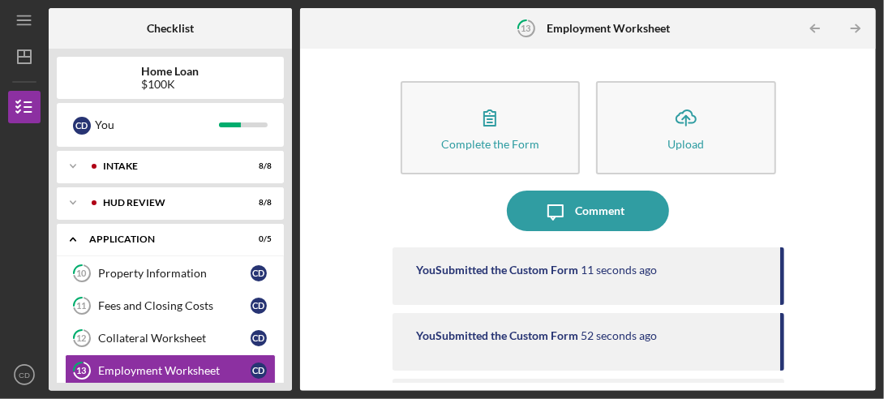
scroll to position [78, 0]
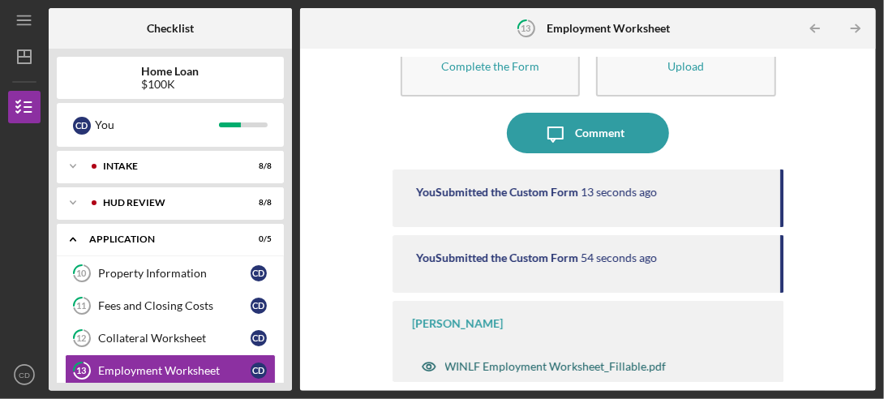
click at [563, 365] on div "WINLF Employment Worksheet_Fillable.pdf" at bounding box center [556, 366] width 222 height 13
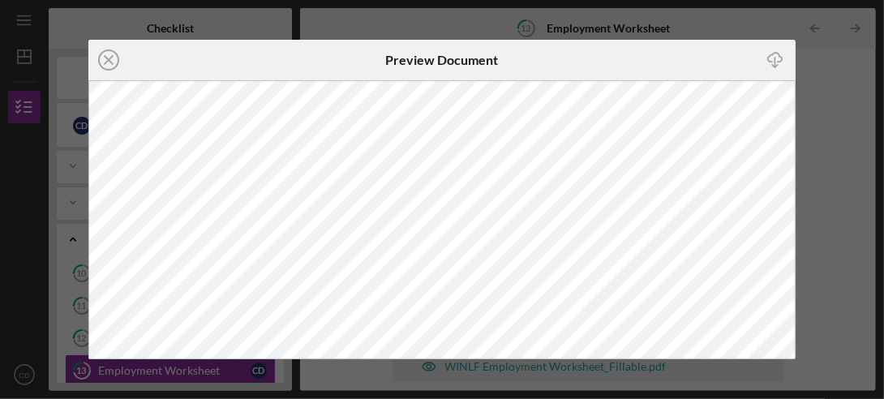
scroll to position [78, 0]
